Goal: Information Seeking & Learning: Learn about a topic

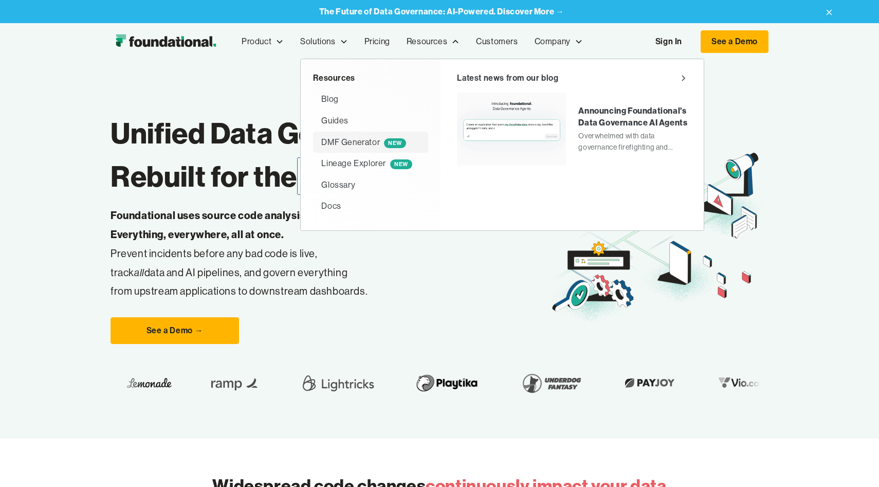
click at [355, 140] on div "DMF Generator NEW" at bounding box center [363, 142] width 85 height 13
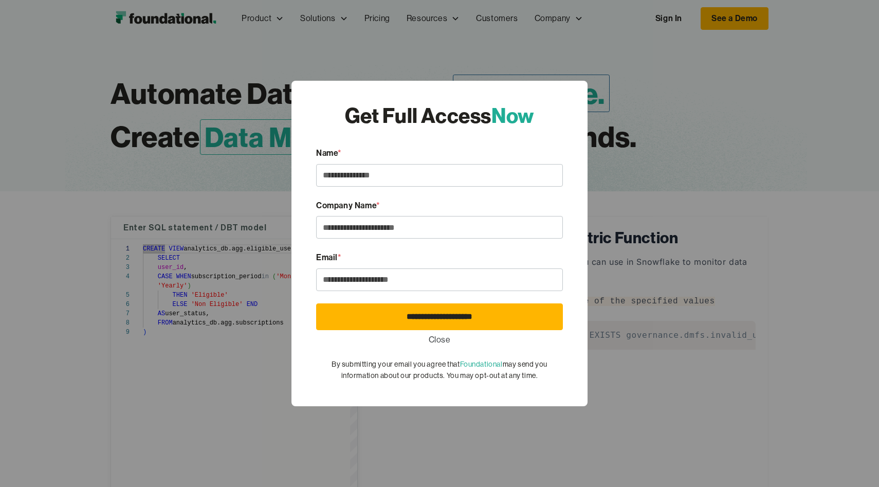
type textarea "**********"
click at [437, 345] on link "Close" at bounding box center [440, 339] width 22 height 13
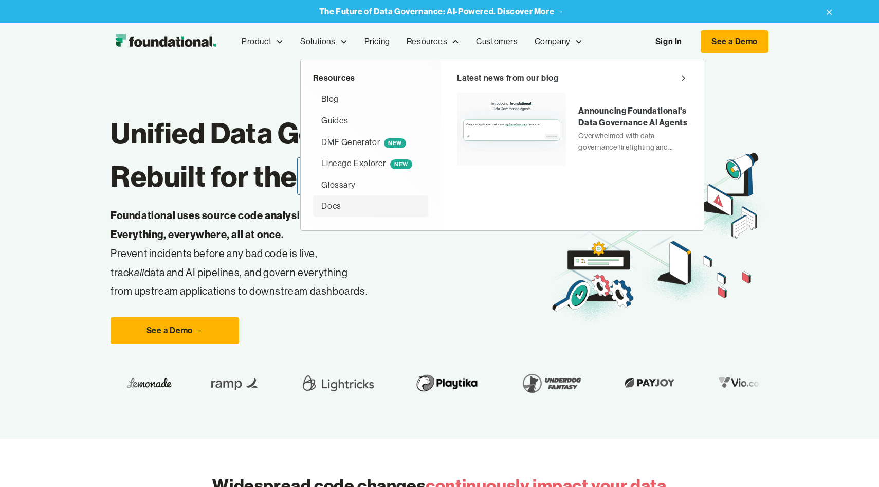
click at [335, 204] on div "Docs" at bounding box center [331, 205] width 20 height 13
